Goal: Task Accomplishment & Management: Manage account settings

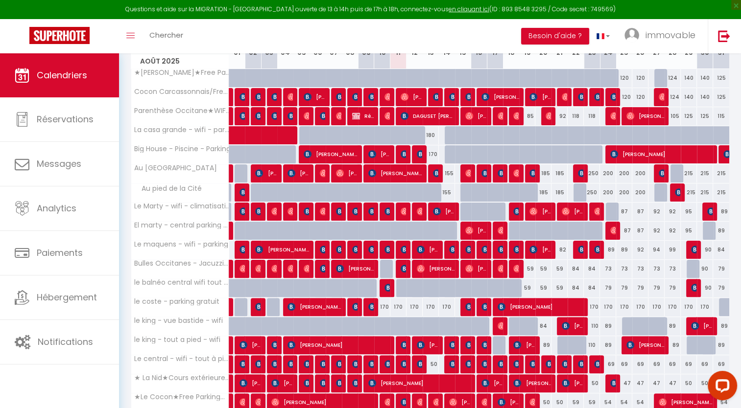
click at [431, 359] on div "50" at bounding box center [430, 364] width 16 height 18
type input "50"
type input "Mer 13 Août 2025"
type input "[DEMOGRAPHIC_DATA][DATE]"
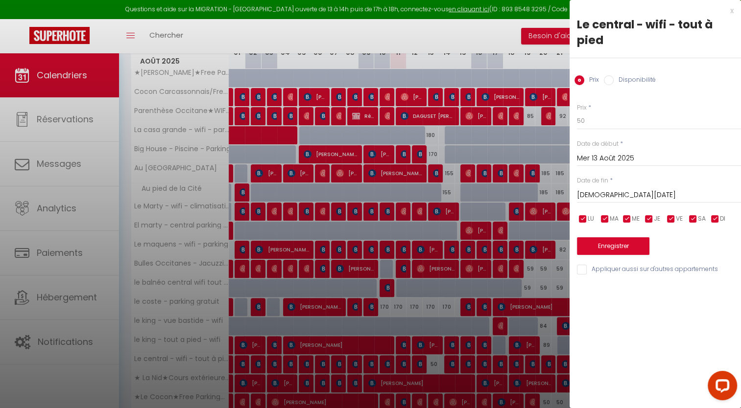
click at [603, 133] on div "Prix * 50 Statut * Disponible Indisponible Date de début * [DATE] < [DATE] > Di…" at bounding box center [654, 183] width 171 height 185
click at [598, 126] on input "50" at bounding box center [659, 121] width 164 height 18
type input "5"
type input "40"
click at [607, 244] on button "Enregistrer" at bounding box center [613, 246] width 72 height 18
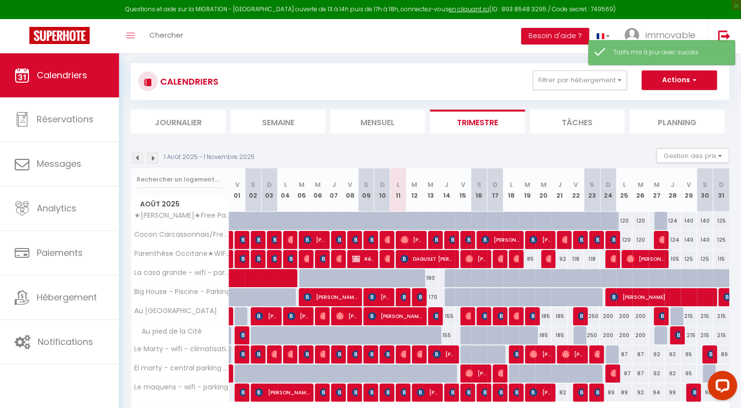
scroll to position [196, 0]
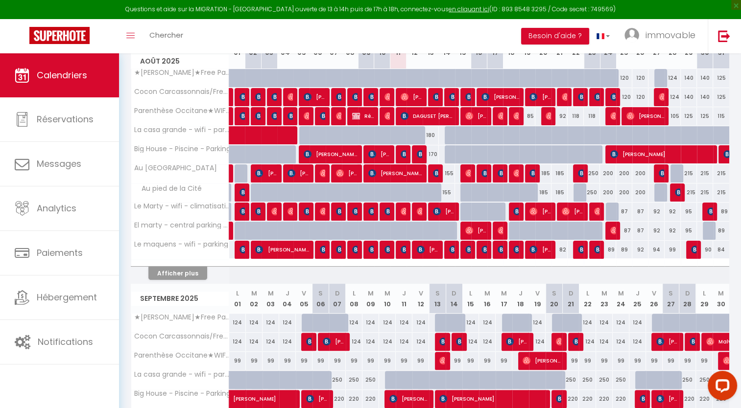
click at [575, 115] on div "118" at bounding box center [575, 116] width 16 height 18
type input "118"
type input "Ven 22 Août 2025"
type input "Sam 23 Août 2025"
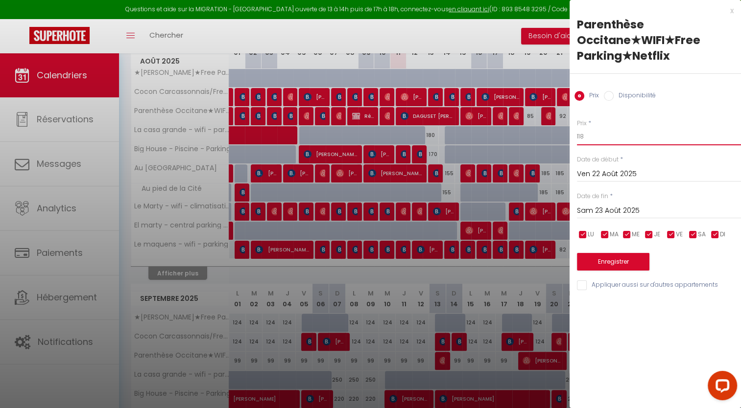
click at [591, 133] on input "118" at bounding box center [659, 137] width 164 height 18
type input "112"
click at [596, 210] on input "Sam 23 Août 2025" at bounding box center [659, 211] width 164 height 13
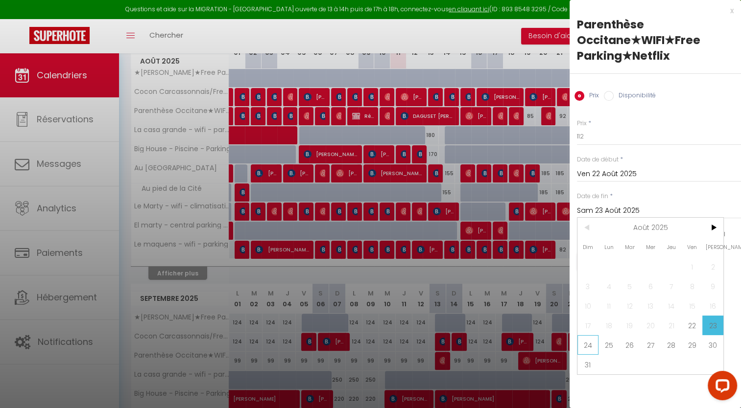
click at [585, 341] on span "24" at bounding box center [587, 345] width 21 height 20
type input "Dim 24 Août 2025"
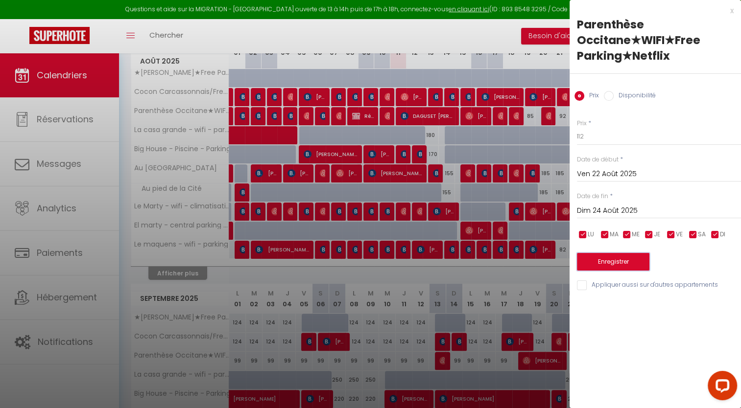
click at [602, 267] on button "Enregistrer" at bounding box center [613, 262] width 72 height 18
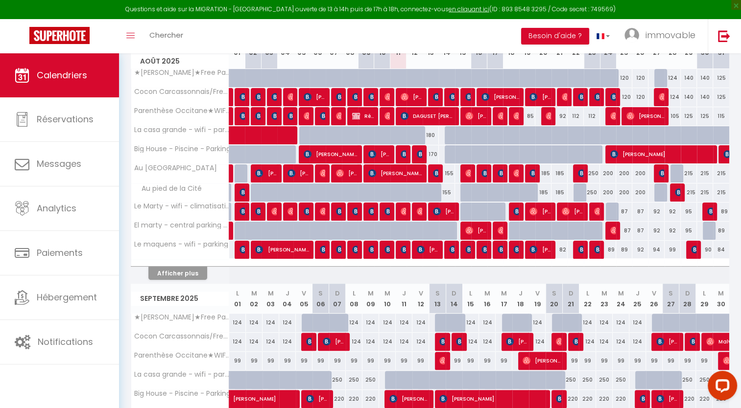
click at [563, 115] on div "92" at bounding box center [559, 116] width 16 height 18
type input "92"
type input "[DEMOGRAPHIC_DATA][DATE]"
type input "Ven 22 Août 2025"
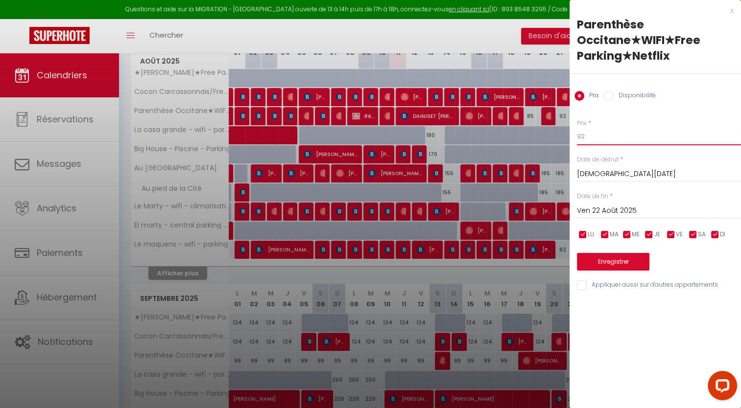
click at [594, 136] on input "92" at bounding box center [659, 137] width 164 height 18
type input "9"
type input "88"
click at [602, 259] on button "Enregistrer" at bounding box center [613, 262] width 72 height 18
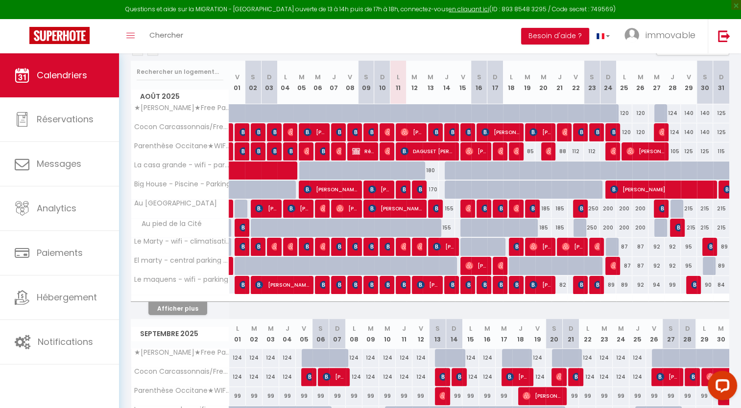
scroll to position [161, 0]
click at [402, 189] on img at bounding box center [404, 190] width 8 height 8
select select "OK"
select select "KO"
select select "0"
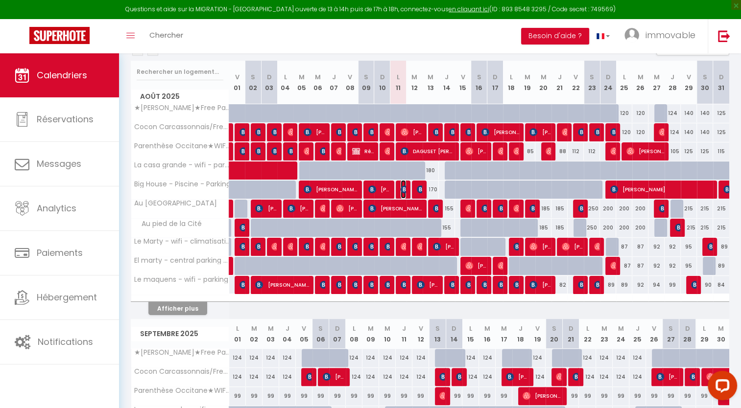
select select "0"
select select "1"
select select
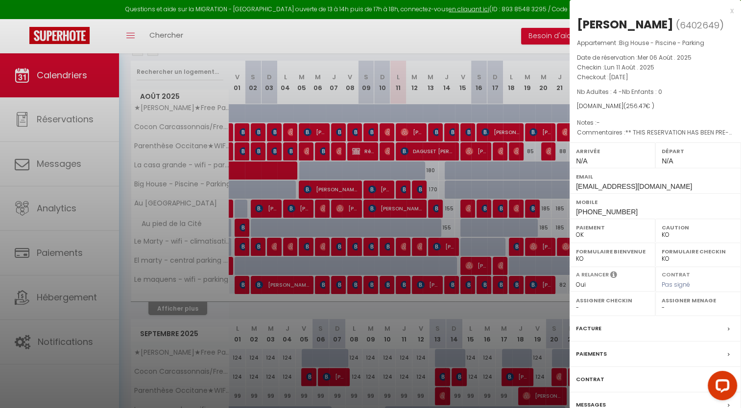
click at [729, 11] on div "x" at bounding box center [651, 11] width 164 height 12
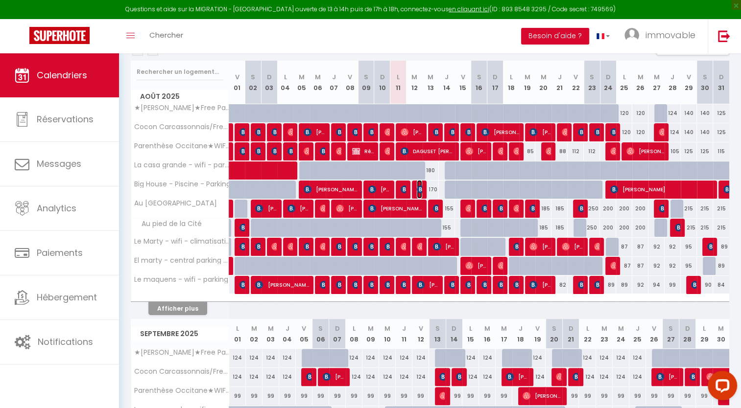
click at [418, 189] on img at bounding box center [421, 190] width 8 height 8
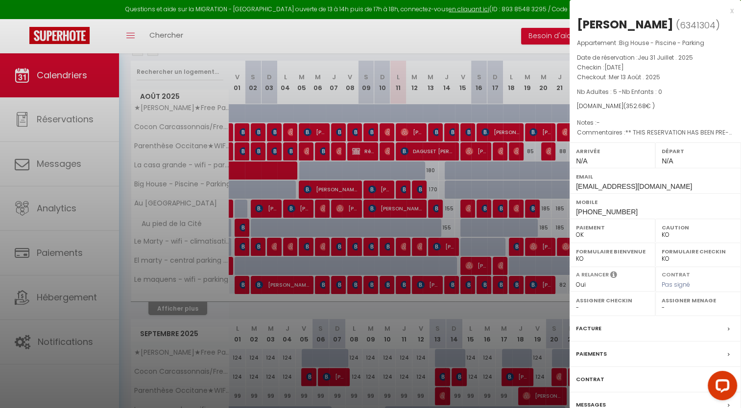
click at [730, 10] on div "x" at bounding box center [651, 11] width 164 height 12
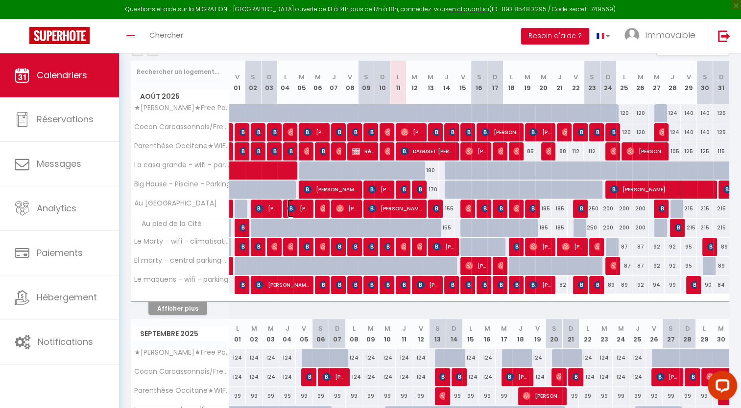
click at [300, 211] on span "[PERSON_NAME]" at bounding box center [298, 208] width 22 height 19
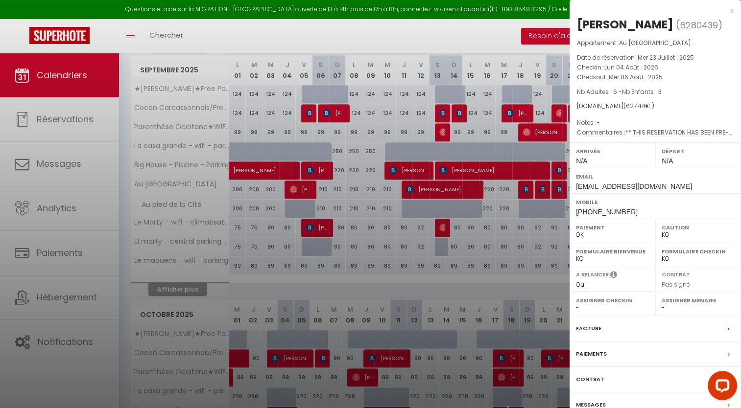
scroll to position [595, 0]
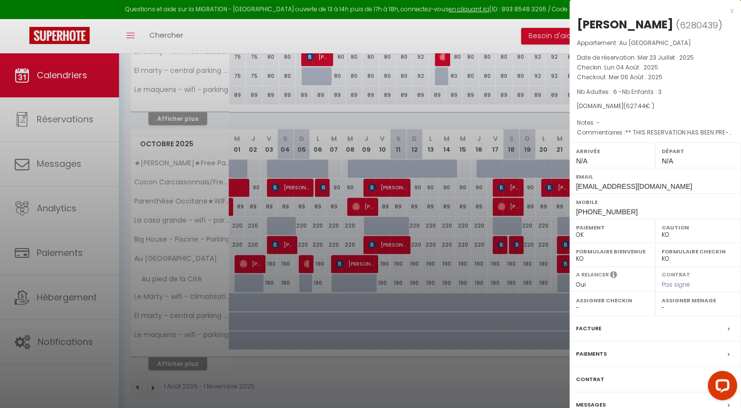
click at [590, 404] on div "Messages" at bounding box center [654, 405] width 171 height 25
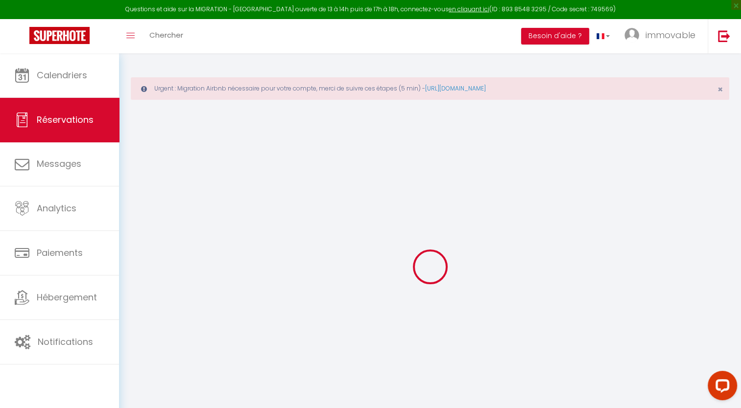
select select
checkbox input "false"
type textarea "** THIS RESERVATION HAS BEEN PRE-PAID ** Reservation has a cancellation grace p…"
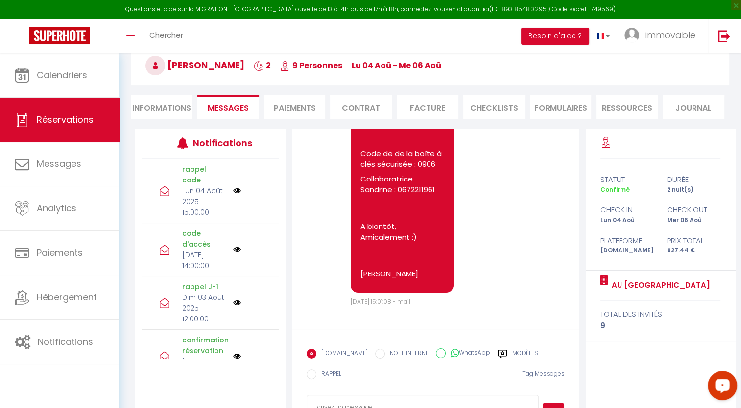
scroll to position [133, 0]
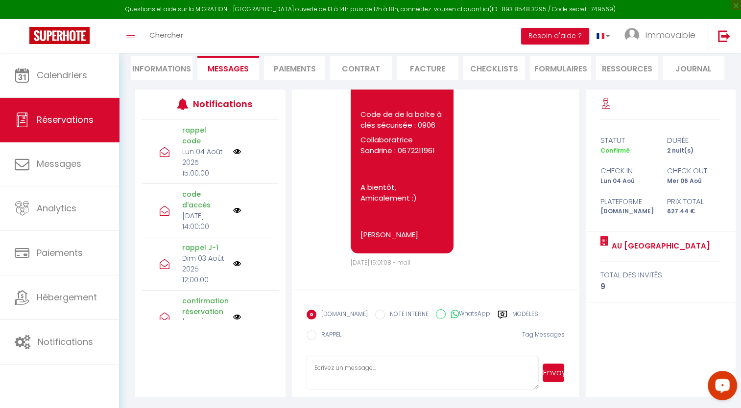
paste textarea "loremip Dolors :) Am conse ad elit sed doe tempori utlabor et d’mag ali enimad,…"
click at [356, 373] on textarea at bounding box center [422, 373] width 232 height 34
click at [358, 368] on textarea at bounding box center [422, 373] width 232 height 34
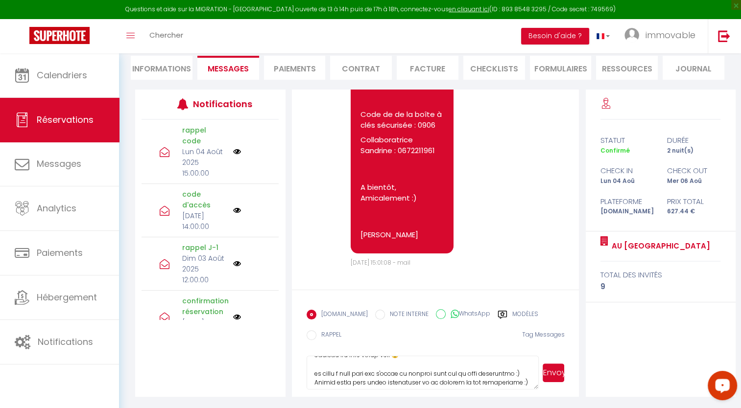
click at [519, 384] on textarea at bounding box center [422, 373] width 232 height 34
type textarea "loremip Dolor :) Si ametc ad elit sed doe tempori utlabor et d’mag ali enimad, …"
click at [550, 369] on button "Envoyer" at bounding box center [553, 373] width 22 height 19
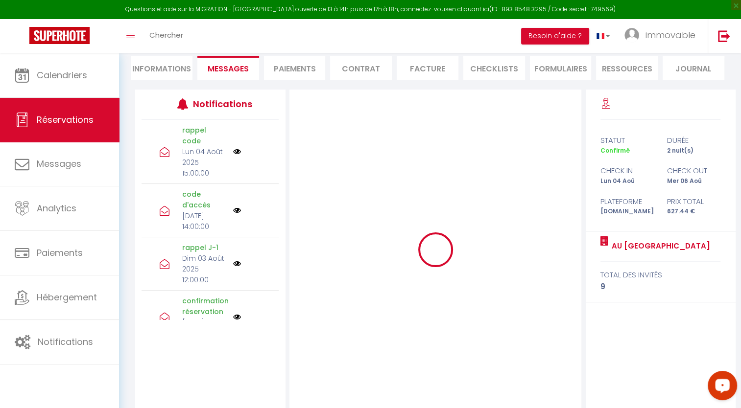
scroll to position [0, 0]
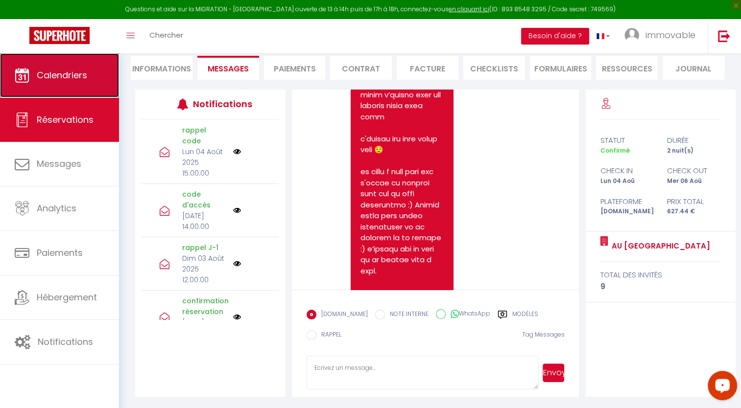
click at [53, 92] on link "Calendriers" at bounding box center [59, 75] width 119 height 44
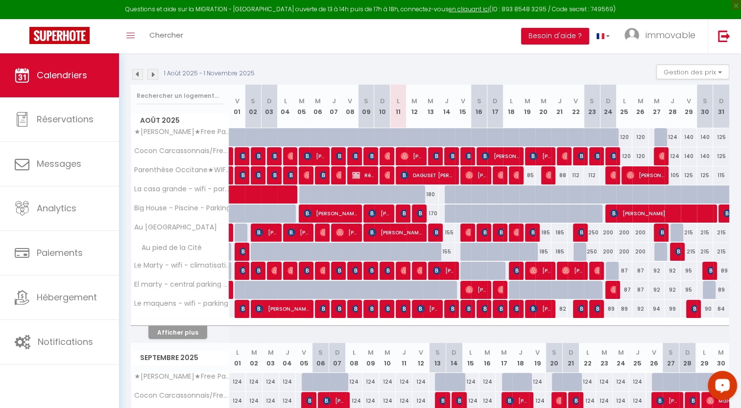
scroll to position [137, 0]
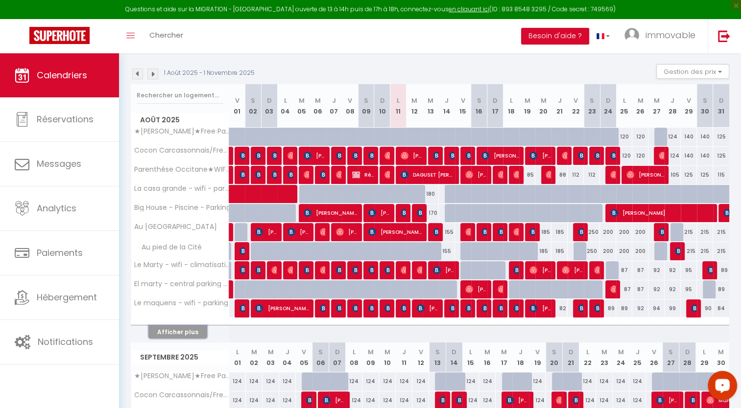
click at [192, 326] on button "Afficher plus" at bounding box center [177, 332] width 59 height 13
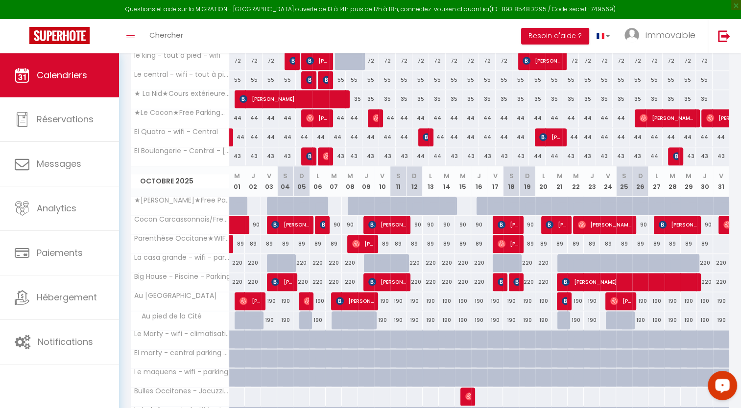
scroll to position [892, 0]
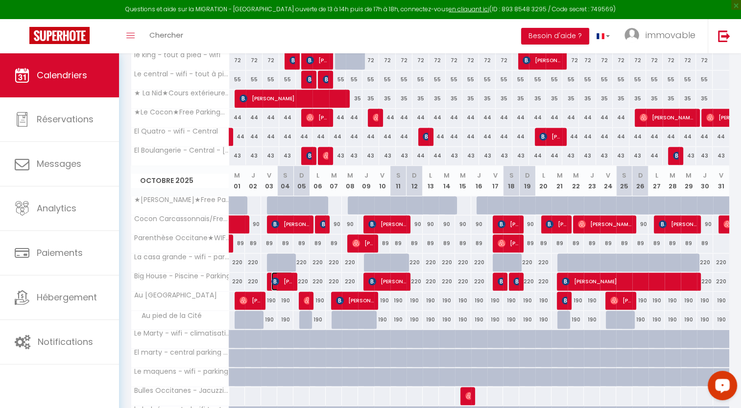
click at [272, 279] on img at bounding box center [275, 282] width 8 height 8
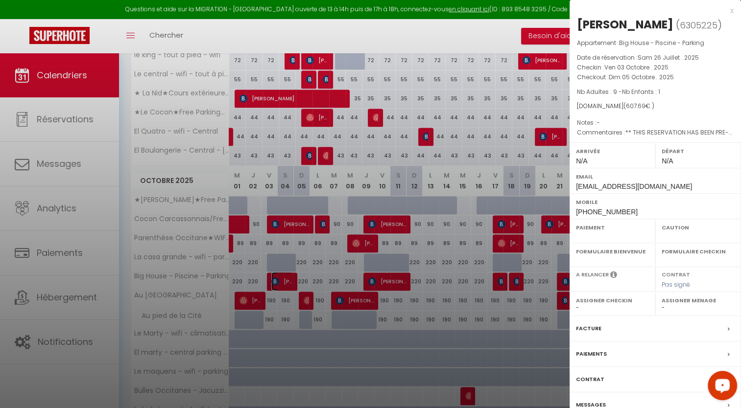
select select "OK"
select select "KO"
select select "0"
select select "1"
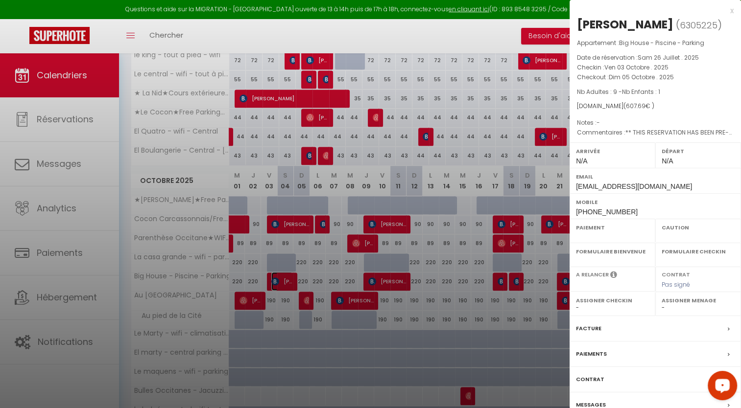
select select
click at [732, 11] on div "x" at bounding box center [651, 11] width 164 height 12
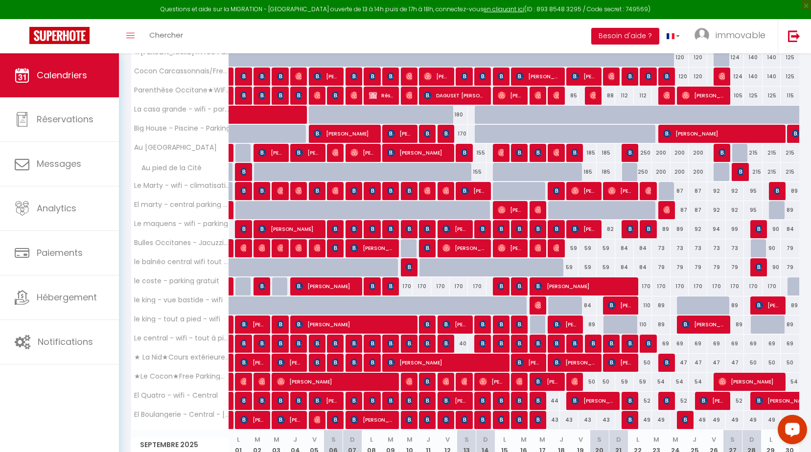
scroll to position [240, 0]
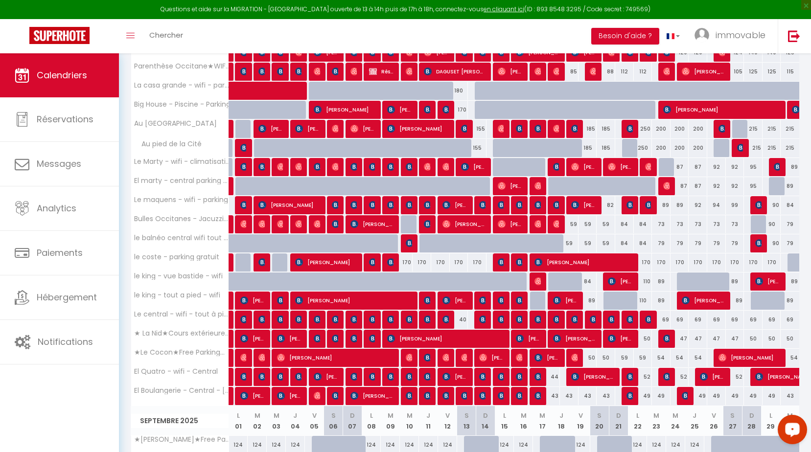
drag, startPoint x: 554, startPoint y: 398, endPoint x: 619, endPoint y: 359, distance: 75.3
click at [554, 398] on div "43" at bounding box center [551, 396] width 19 height 18
type input "43"
type input "Lun 18 Août 2025"
type input "[DATE]"
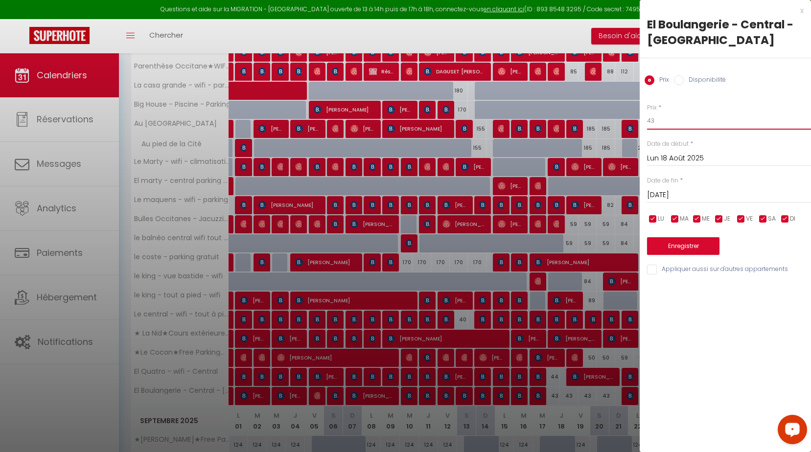
drag, startPoint x: 663, startPoint y: 119, endPoint x: 419, endPoint y: 122, distance: 243.8
type input "1"
type input "40"
click at [684, 192] on input "[DATE]" at bounding box center [729, 195] width 164 height 13
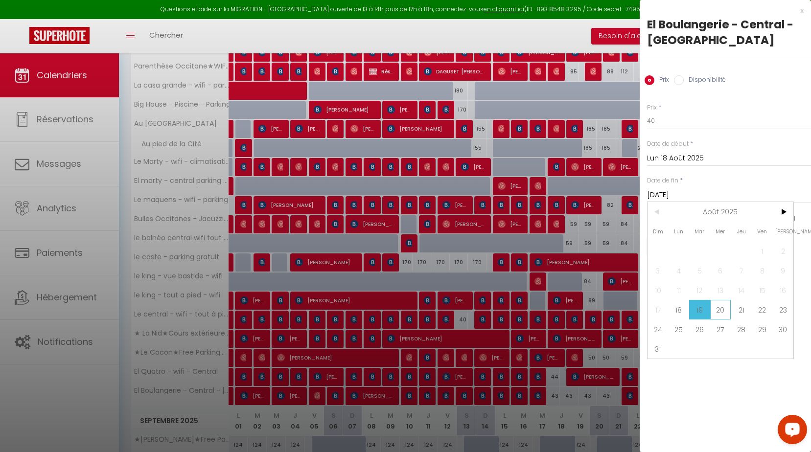
click at [726, 296] on span "13" at bounding box center [720, 290] width 21 height 20
click at [722, 309] on span "20" at bounding box center [720, 310] width 21 height 20
type input "Mer 20 Août 2025"
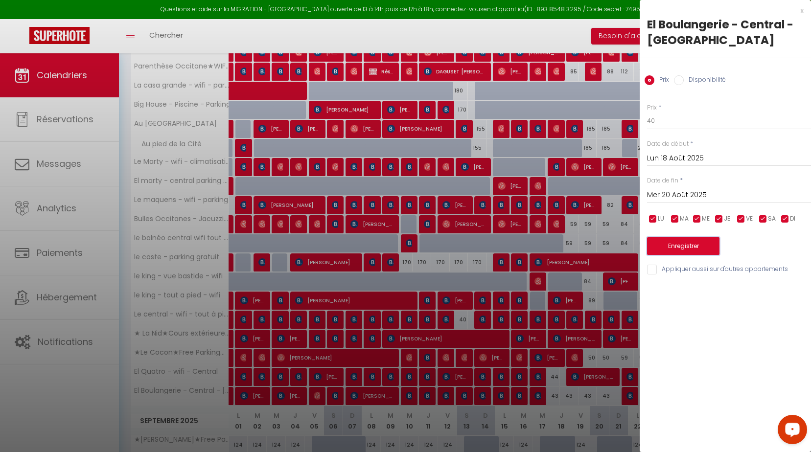
click at [693, 246] on button "Enregistrer" at bounding box center [683, 246] width 72 height 18
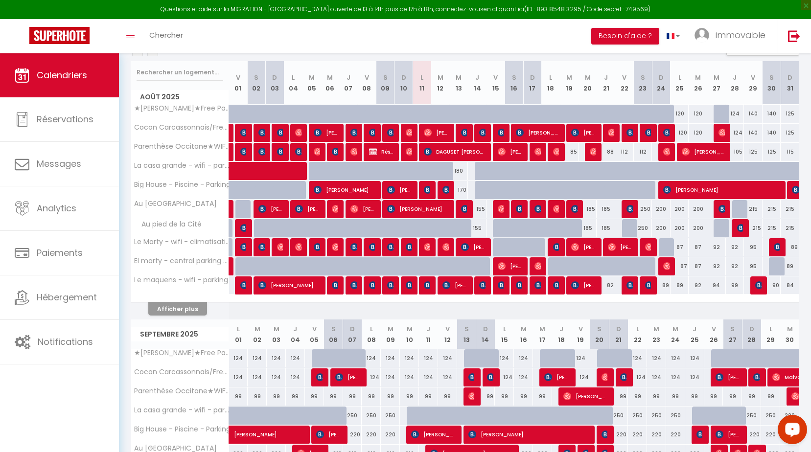
scroll to position [93, 0]
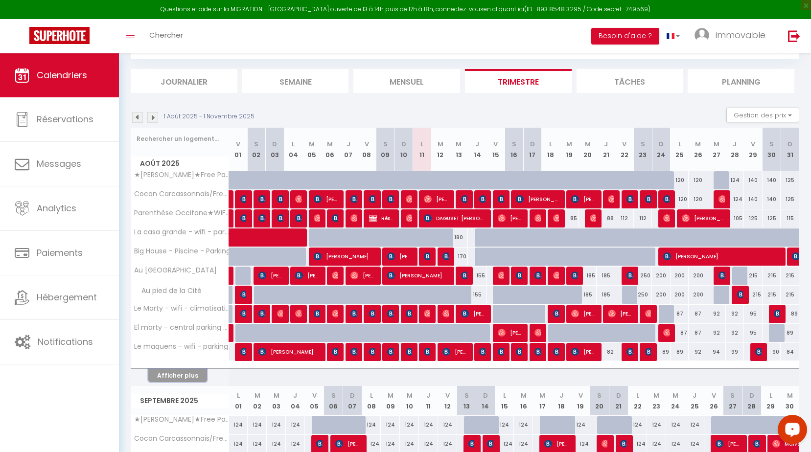
click at [176, 380] on button "Afficher plus" at bounding box center [177, 375] width 59 height 13
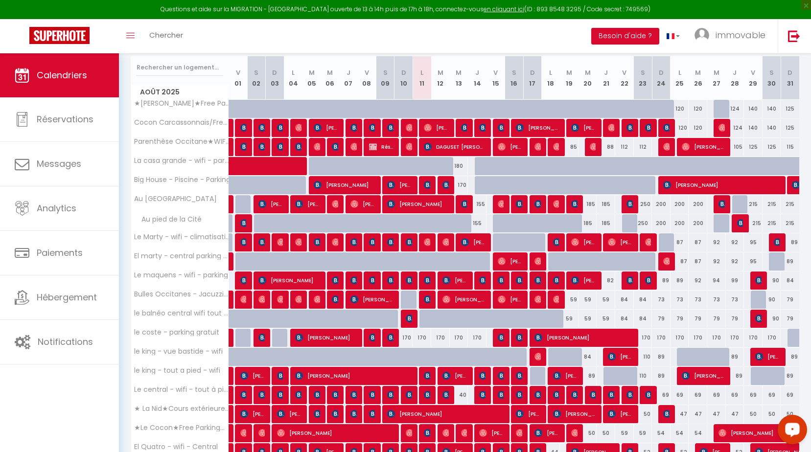
scroll to position [191, 0]
